Goal: Check status: Check status

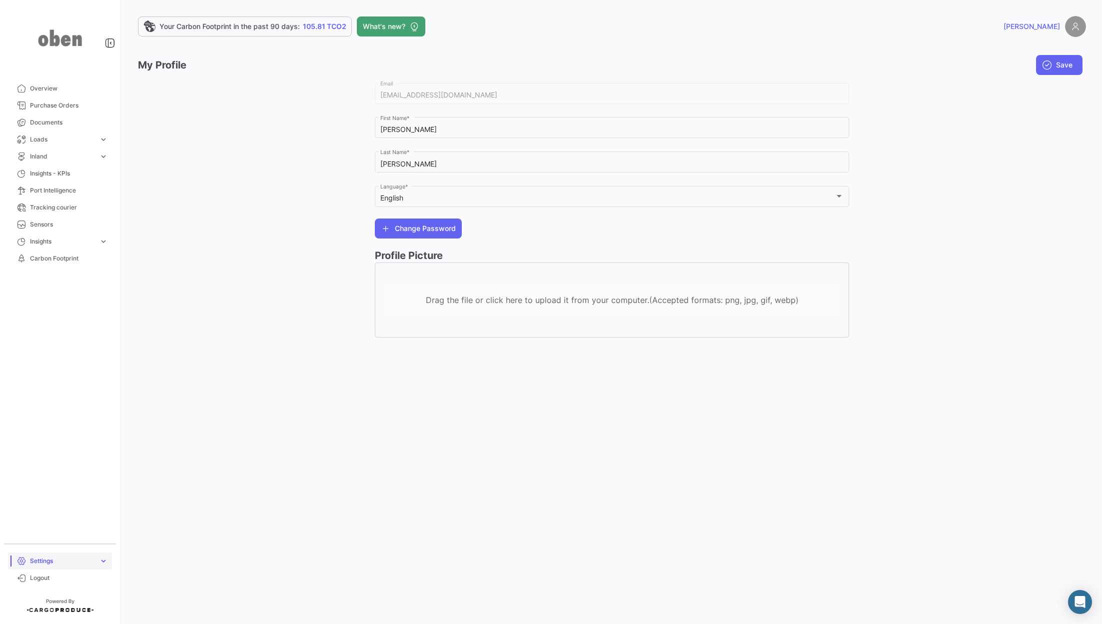
click at [56, 557] on span "Settings" at bounding box center [62, 560] width 65 height 9
click at [142, 550] on div "Your Carbon Footprint in the past 90 days: 105.81 TCO2 What's new? [PERSON_NAME…" at bounding box center [612, 312] width 980 height 624
click at [53, 577] on span "Logout" at bounding box center [69, 577] width 78 height 9
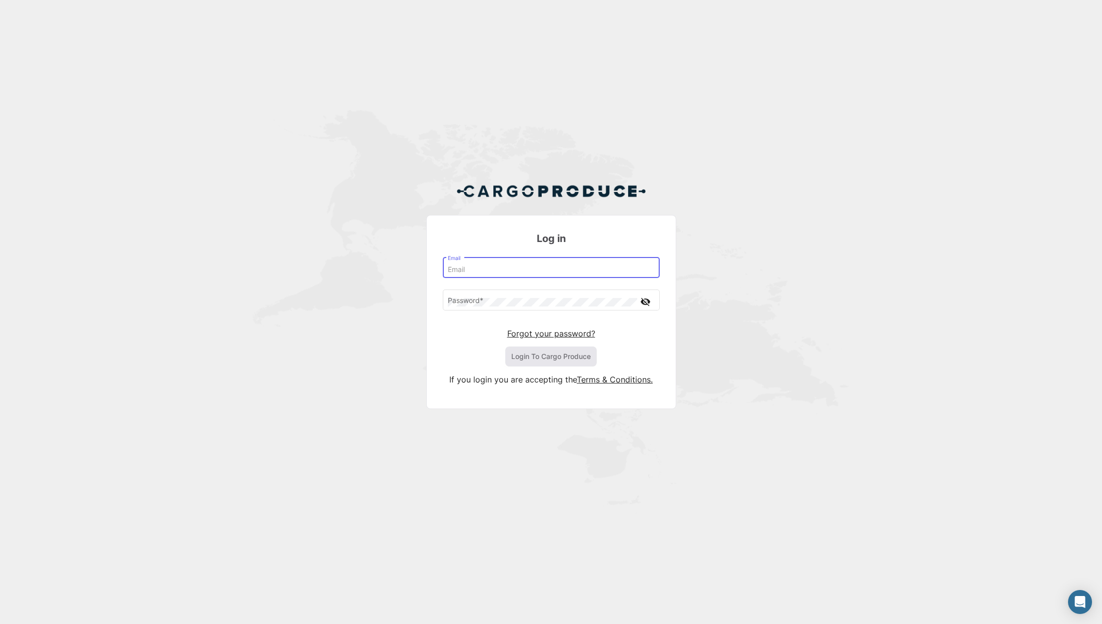
click at [495, 268] on input "Email" at bounding box center [551, 269] width 206 height 8
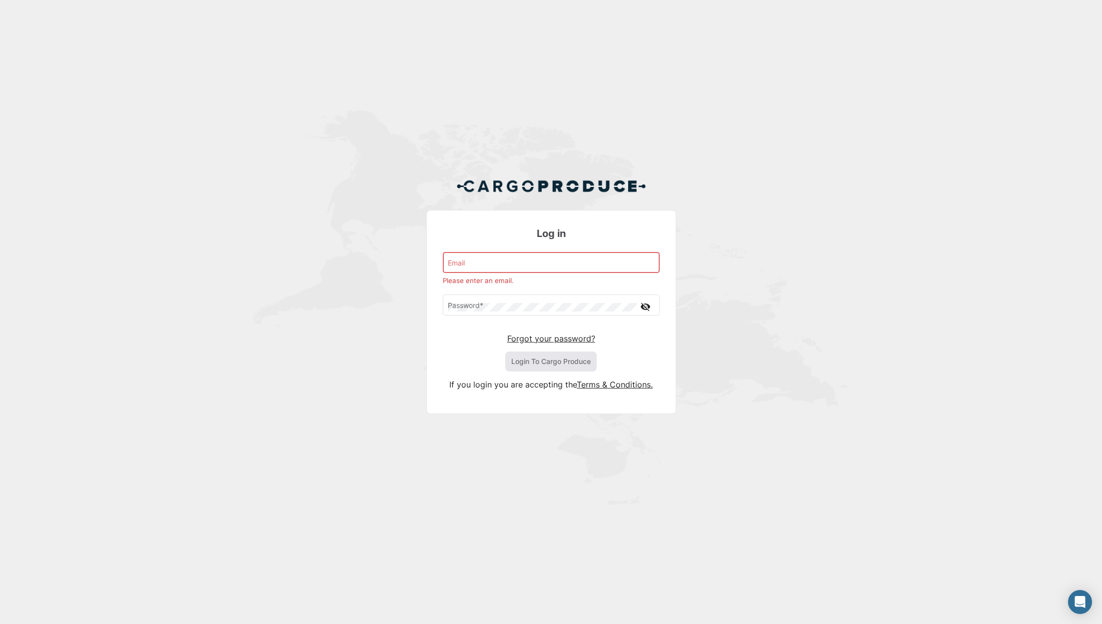
click at [506, 258] on div "Email" at bounding box center [551, 261] width 206 height 23
type input "[EMAIL_ADDRESS][DOMAIN_NAME]"
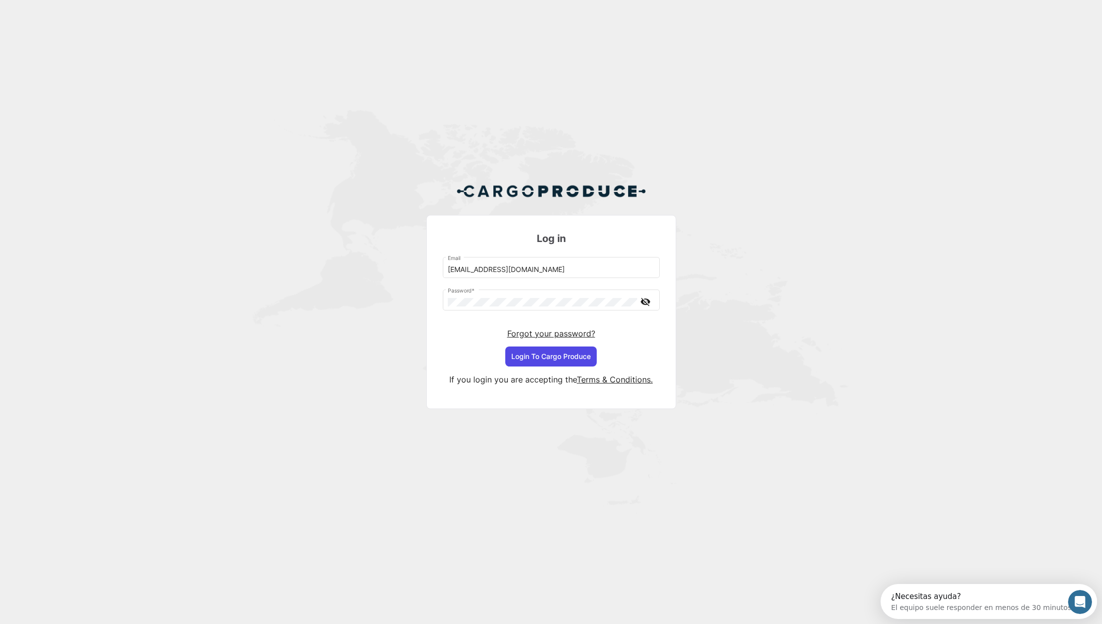
click at [588, 352] on button "Login To Cargo Produce" at bounding box center [550, 356] width 91 height 20
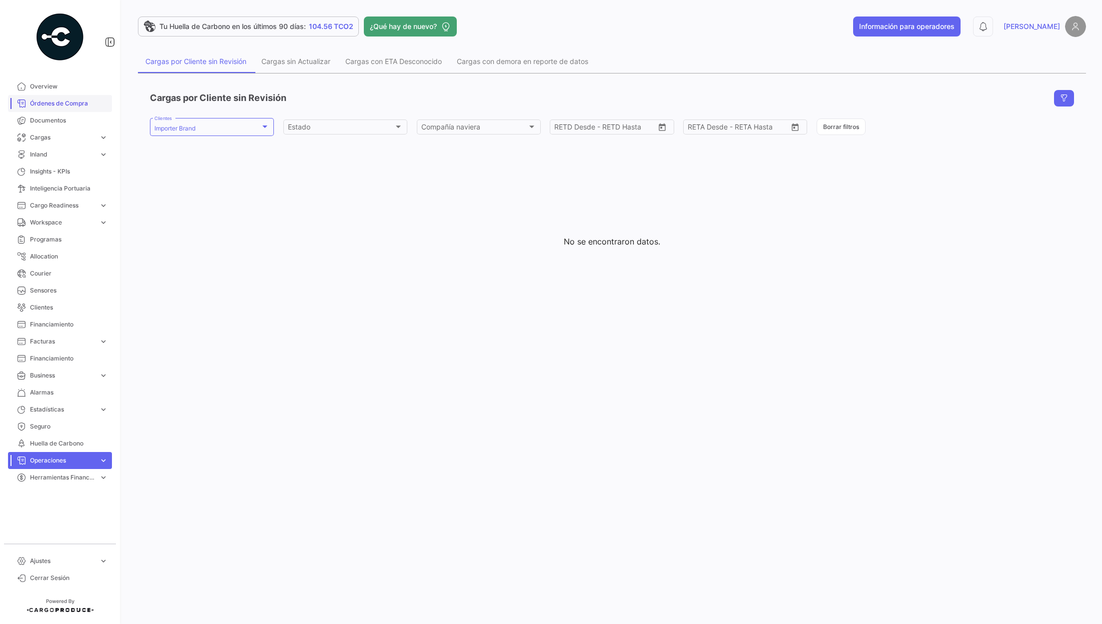
click at [83, 96] on link "Órdenes de Compra" at bounding box center [60, 103] width 104 height 17
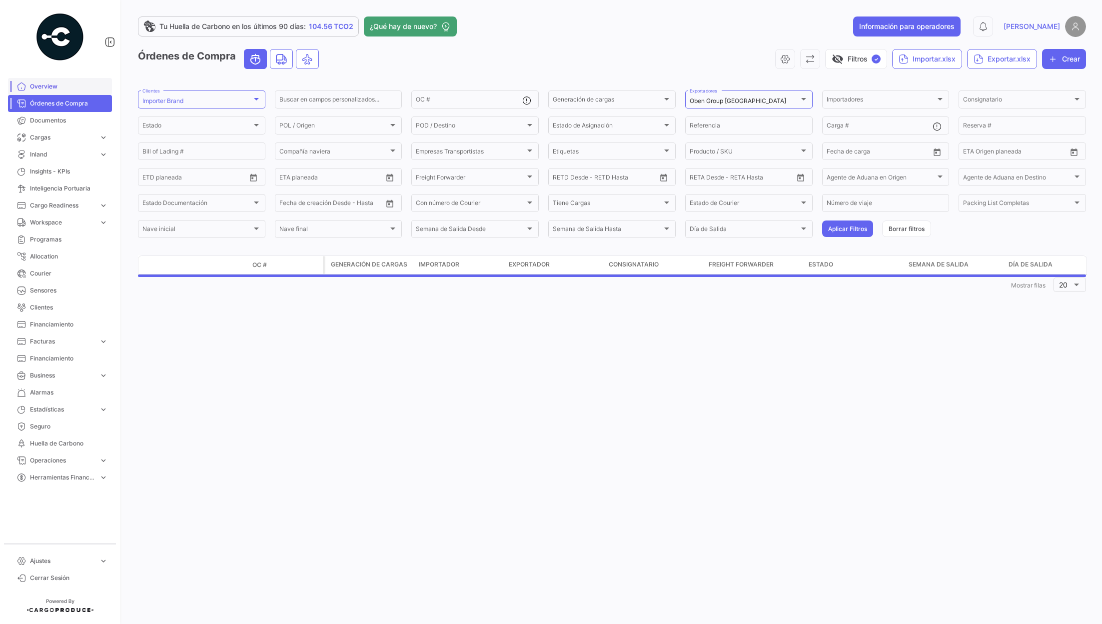
click at [77, 88] on span "Overview" at bounding box center [69, 86] width 78 height 9
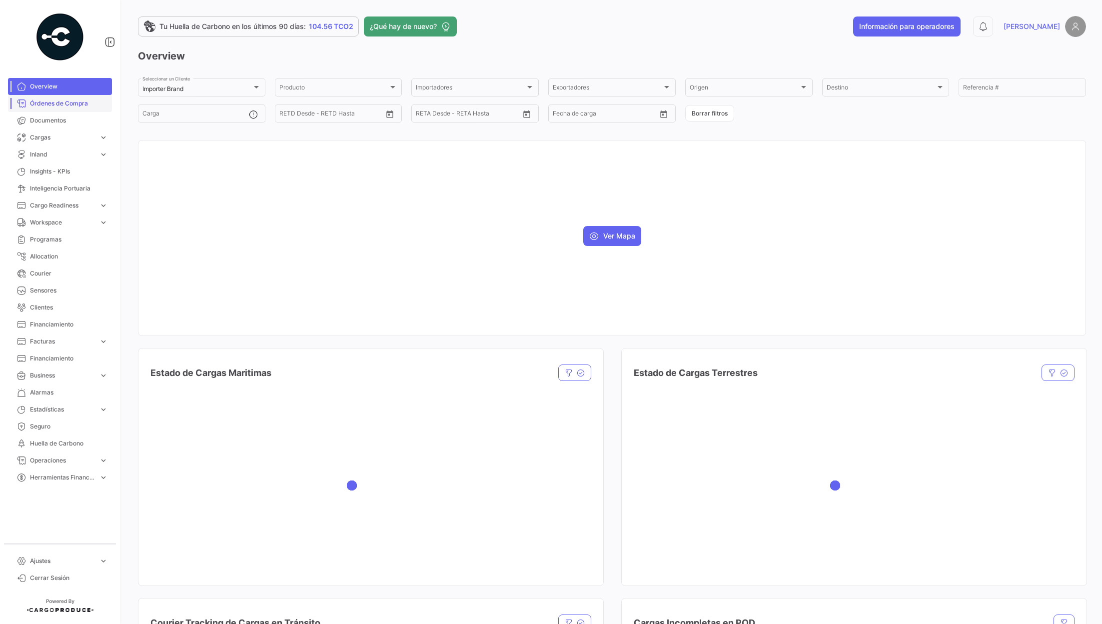
click at [68, 100] on span "Órdenes de Compra" at bounding box center [69, 103] width 78 height 9
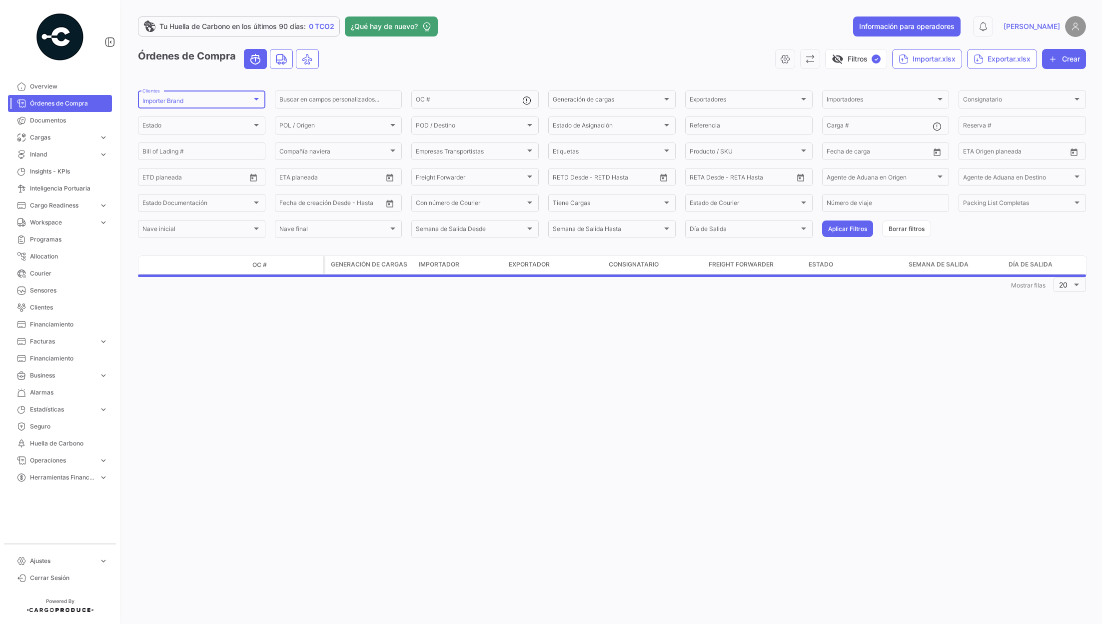
click at [186, 103] on div "Importer Brand" at bounding box center [196, 100] width 109 height 7
click at [159, 124] on span "Importer Brand" at bounding box center [163, 125] width 43 height 7
click at [494, 51] on div at bounding box center [551, 312] width 1102 height 624
click at [843, 229] on button "Aplicar Filtros" at bounding box center [847, 228] width 51 height 16
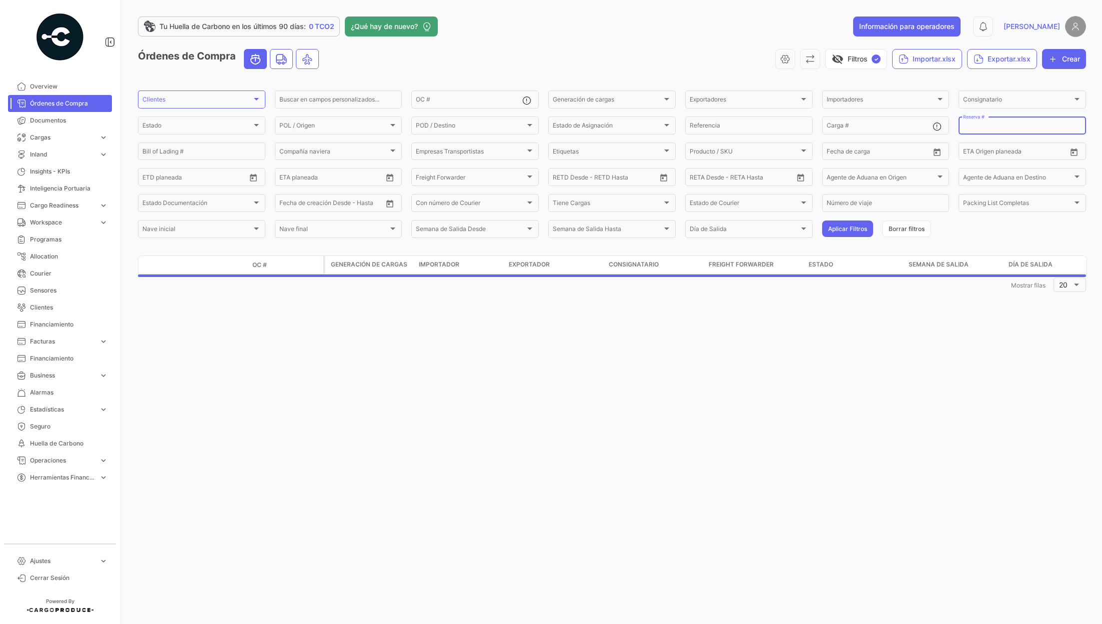
click at [992, 125] on input "Reserva #" at bounding box center [1022, 126] width 118 height 7
paste input "258308426"
type input "258308426"
click at [832, 230] on button "Aplicar Filtros" at bounding box center [847, 228] width 51 height 16
click at [1016, 134] on mat-form-field "258308426 Reserva #" at bounding box center [1022, 125] width 127 height 21
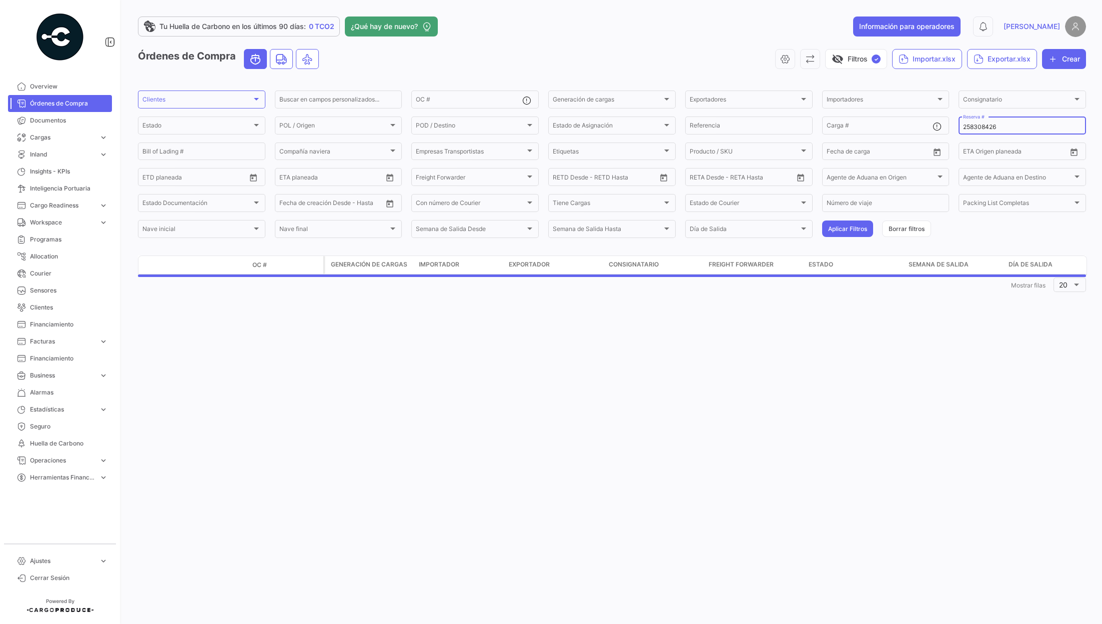
click at [1017, 130] on input "258308426" at bounding box center [1022, 126] width 118 height 7
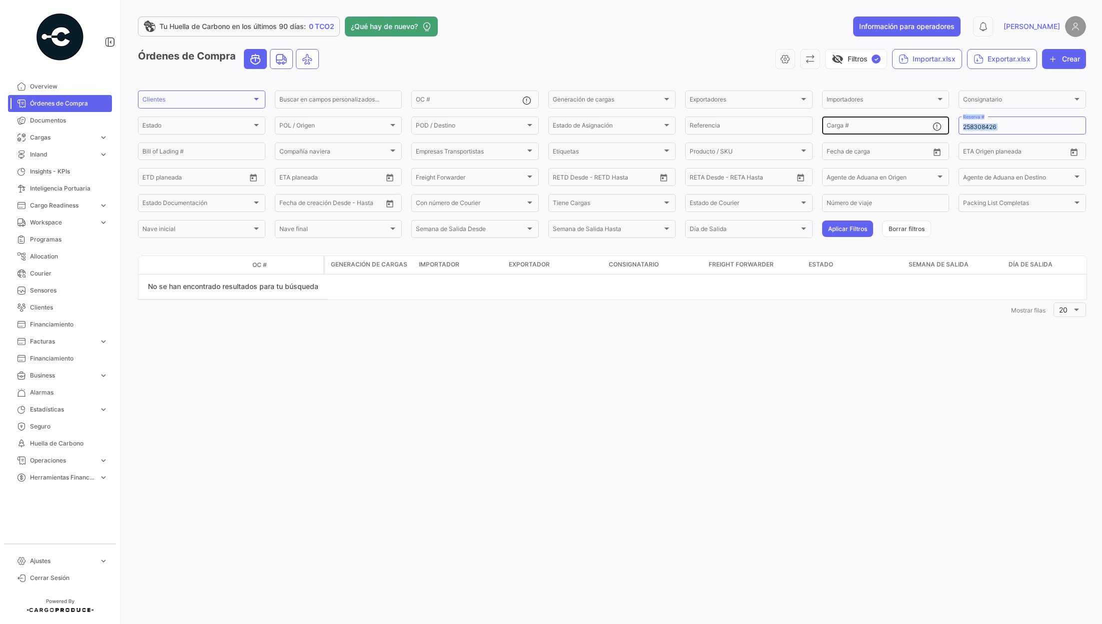
drag, startPoint x: 1022, startPoint y: 135, endPoint x: 924, endPoint y: 127, distance: 98.3
click at [0, 0] on div "Buscar en [PERSON_NAME] personalizados... OC # Generación [PERSON_NAME] Generac…" at bounding box center [0, 0] width 0 height 0
click at [1061, 122] on div "258308426 Reserva #" at bounding box center [1022, 124] width 118 height 19
drag, startPoint x: 1018, startPoint y: 125, endPoint x: 931, endPoint y: 125, distance: 87.0
click at [0, 0] on div "Buscar en [PERSON_NAME] personalizados... OC # Generación [PERSON_NAME] Generac…" at bounding box center [0, 0] width 0 height 0
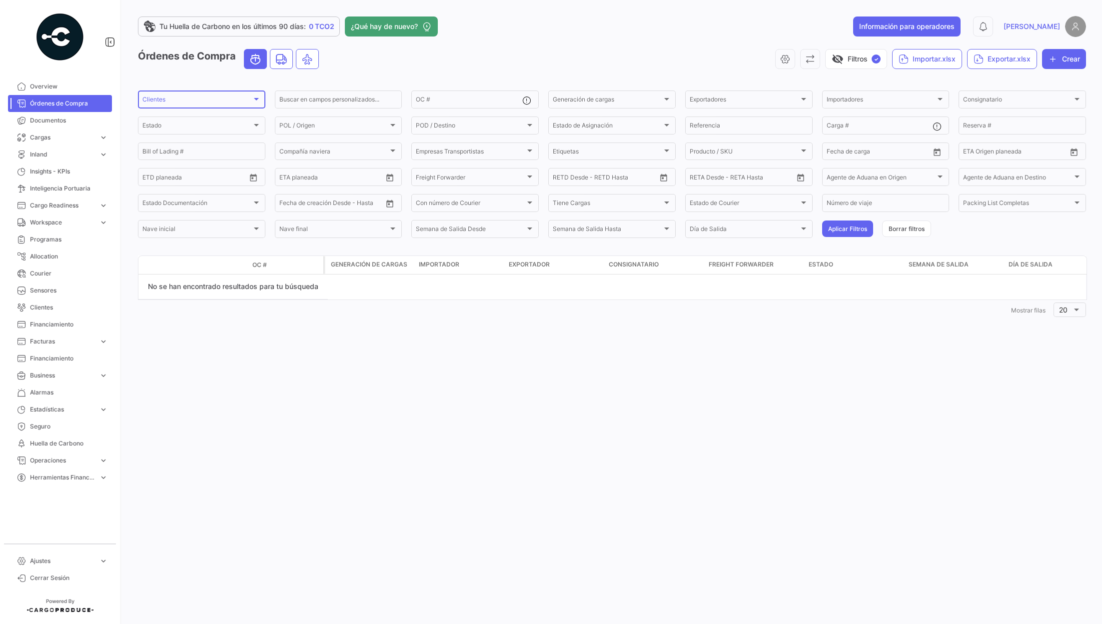
click at [233, 94] on div "Clientes Clientes" at bounding box center [201, 98] width 118 height 19
type input "west"
click at [201, 136] on span "Westfalia Fruit" at bounding box center [212, 137] width 140 height 9
click at [544, 40] on div at bounding box center [551, 312] width 1102 height 624
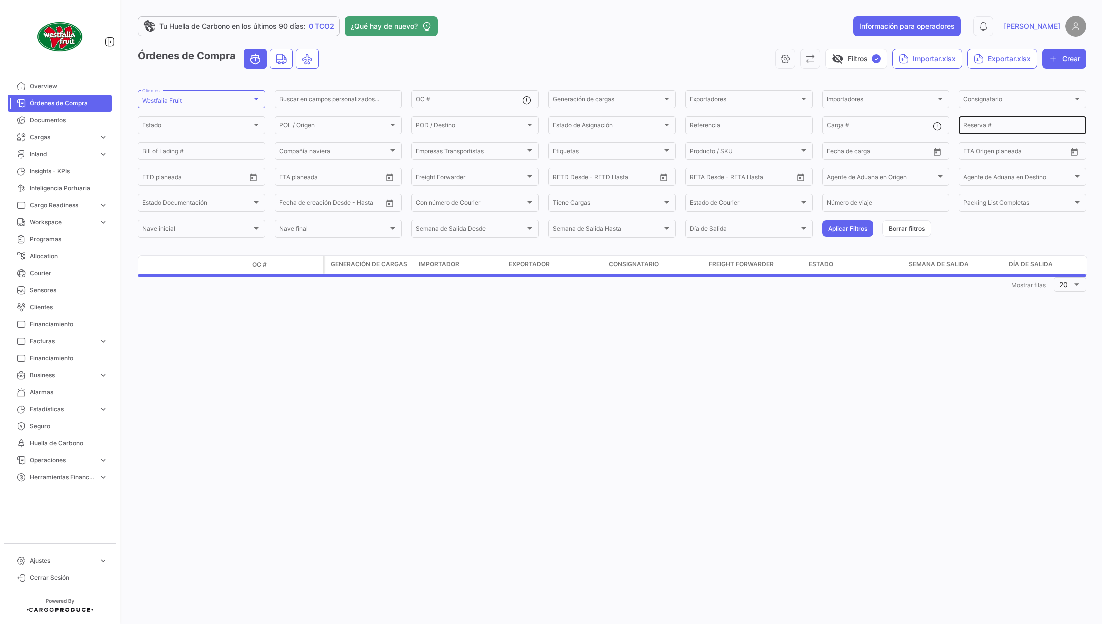
click at [998, 125] on input "Reserva #" at bounding box center [1022, 126] width 118 height 7
paste input "258308426"
type input "258308426"
click at [849, 231] on button "Aplicar Filtros" at bounding box center [847, 228] width 51 height 16
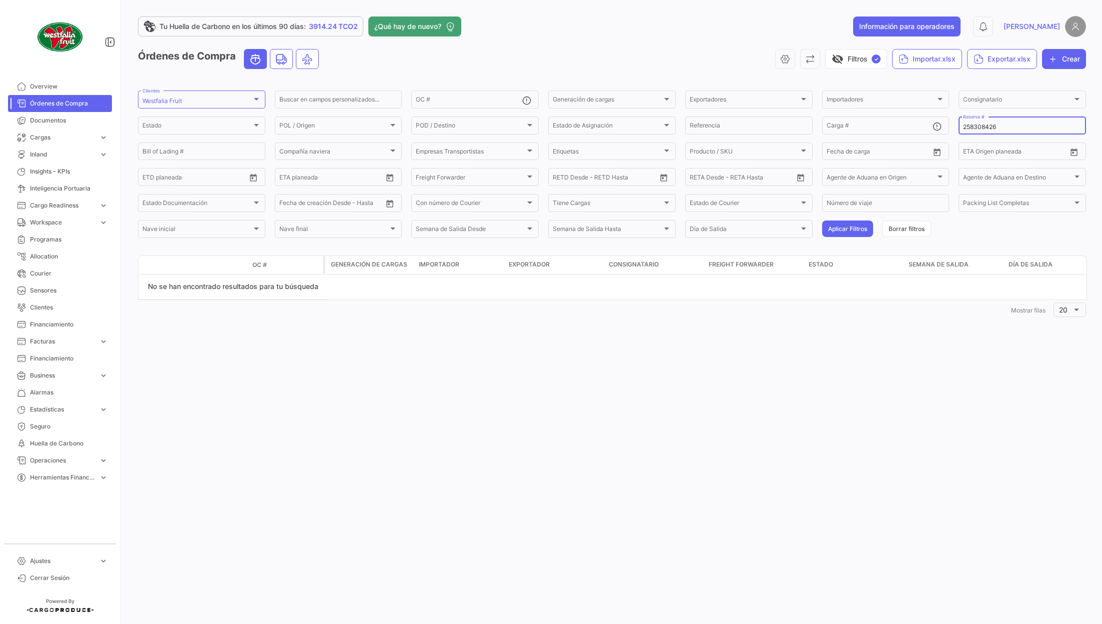
click at [964, 128] on input "258308426" at bounding box center [1022, 126] width 118 height 7
click at [834, 237] on button "Aplicar Filtros" at bounding box center [847, 228] width 51 height 16
